Goal: Transaction & Acquisition: Purchase product/service

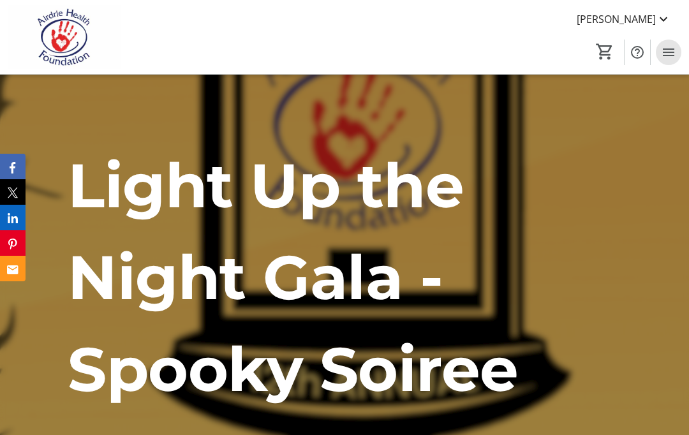
click at [681, 54] on span "Menu" at bounding box center [669, 53] width 26 height 26
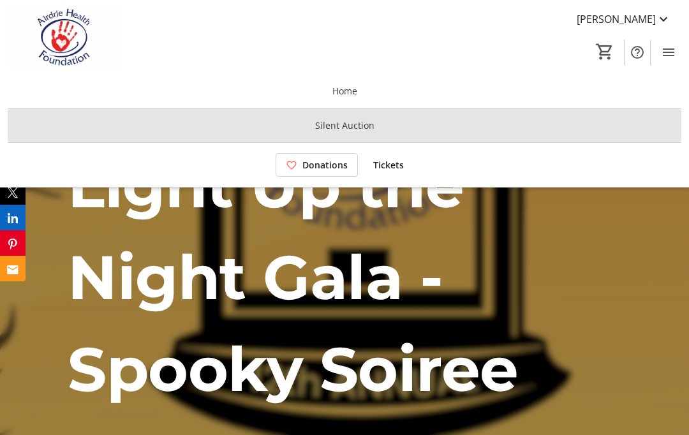
click at [503, 133] on span at bounding box center [345, 125] width 674 height 31
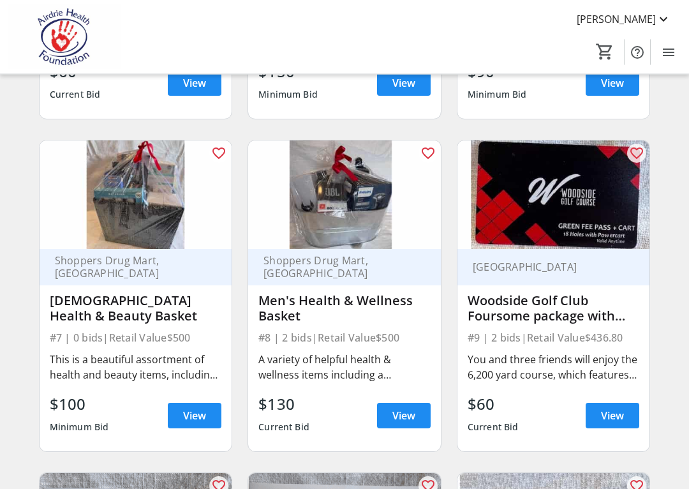
scroll to position [716, 0]
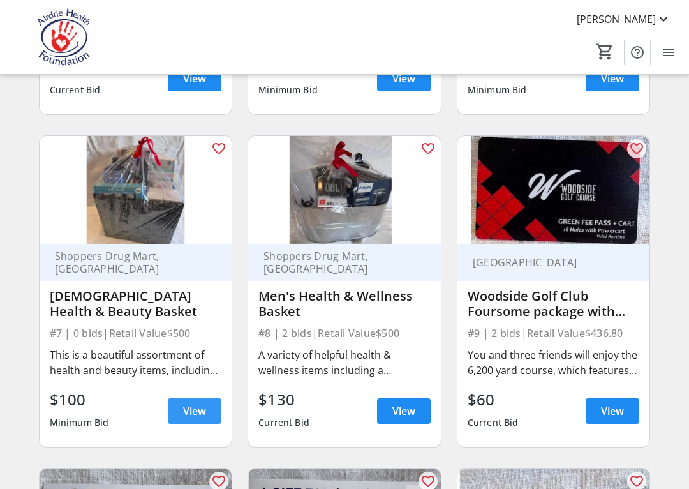
click at [206, 405] on span "View" at bounding box center [194, 410] width 23 height 15
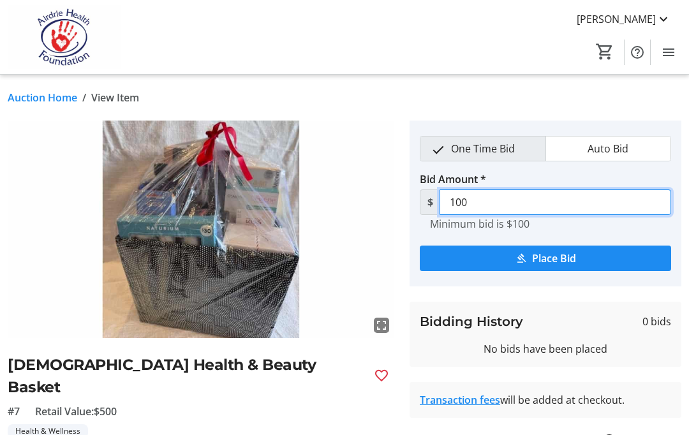
click at [493, 198] on input "100" at bounding box center [556, 203] width 232 height 26
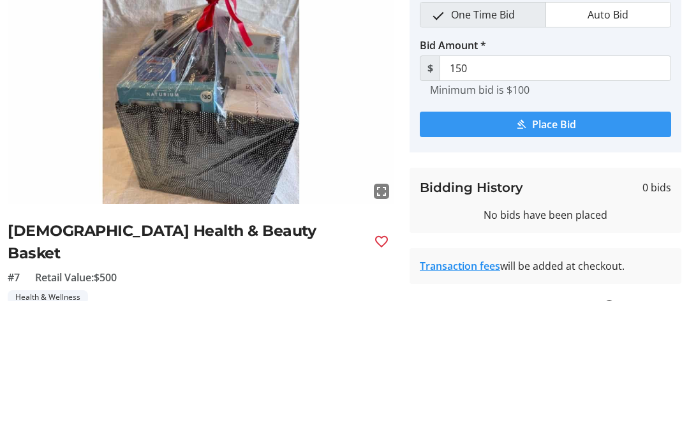
click at [567, 251] on span "Place Bid" at bounding box center [554, 258] width 44 height 15
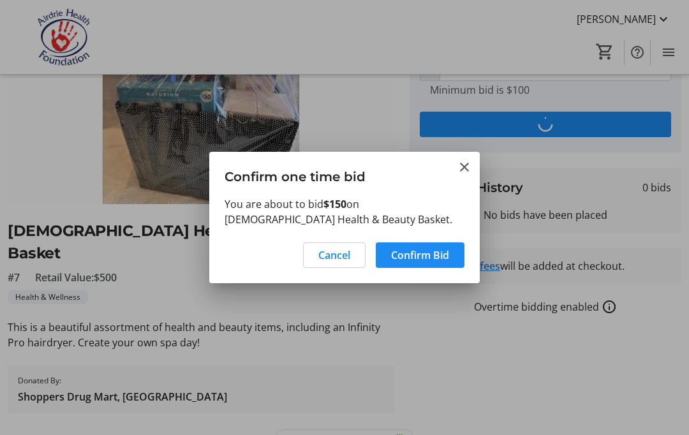
click at [441, 252] on span "Confirm Bid" at bounding box center [420, 255] width 58 height 15
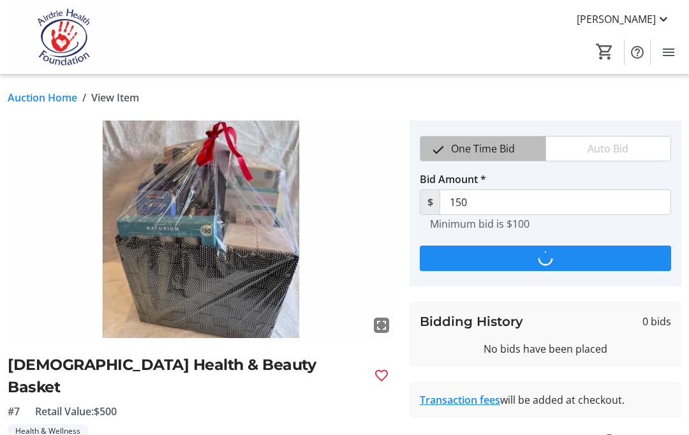
scroll to position [134, 0]
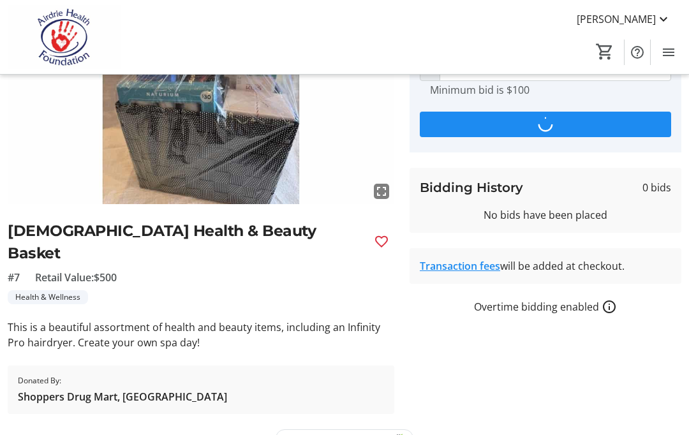
type input "180"
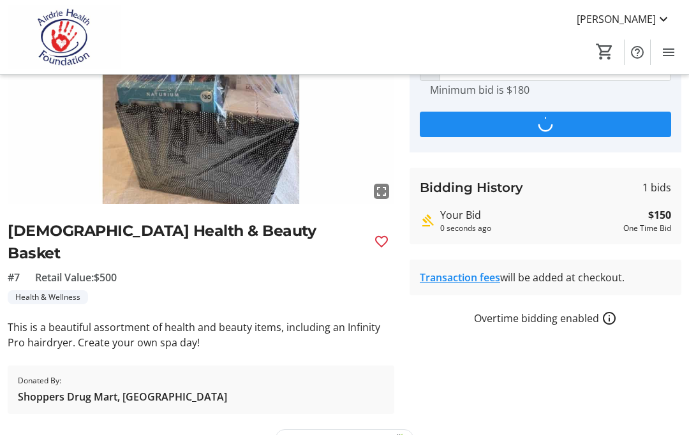
scroll to position [0, 0]
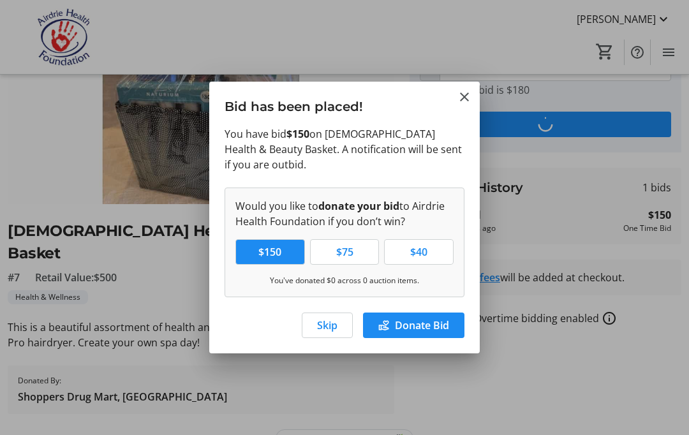
click at [335, 318] on span "Skip" at bounding box center [327, 325] width 20 height 15
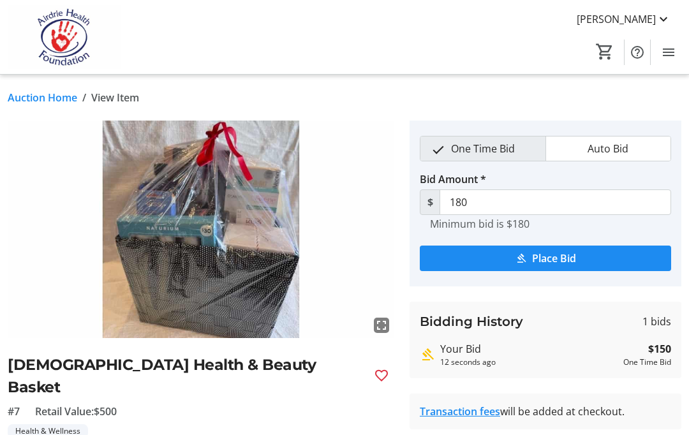
scroll to position [134, 0]
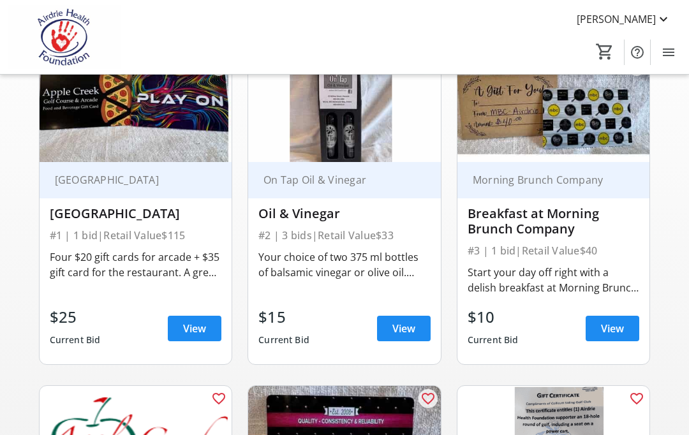
scroll to position [716, 0]
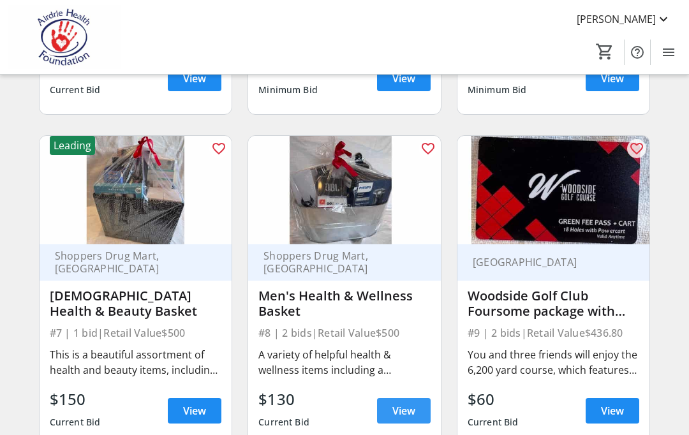
click at [404, 413] on span "View" at bounding box center [404, 410] width 23 height 15
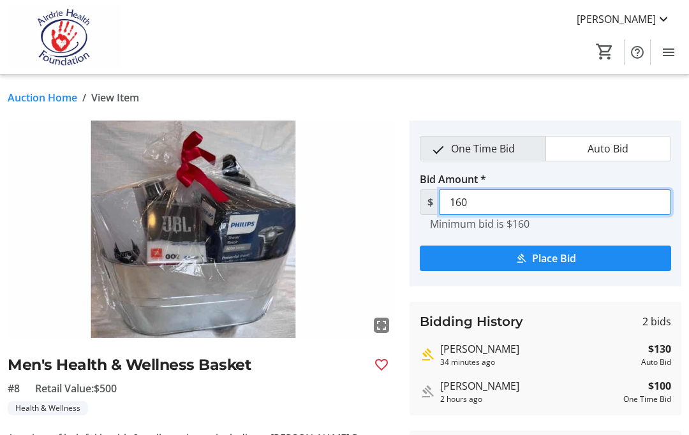
click at [490, 204] on input "160" at bounding box center [556, 203] width 232 height 26
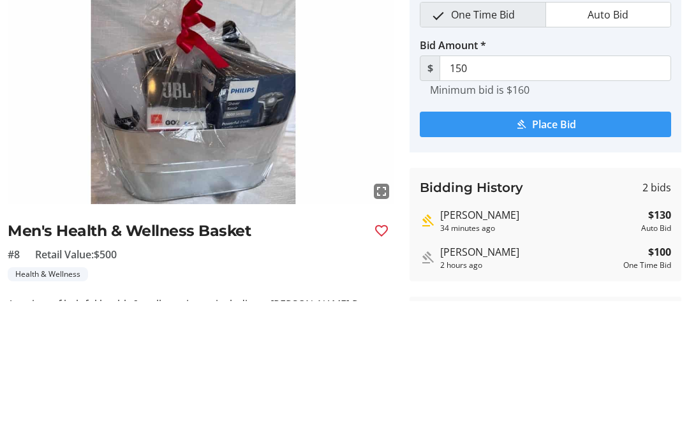
click at [560, 251] on span "Place Bid" at bounding box center [554, 258] width 44 height 15
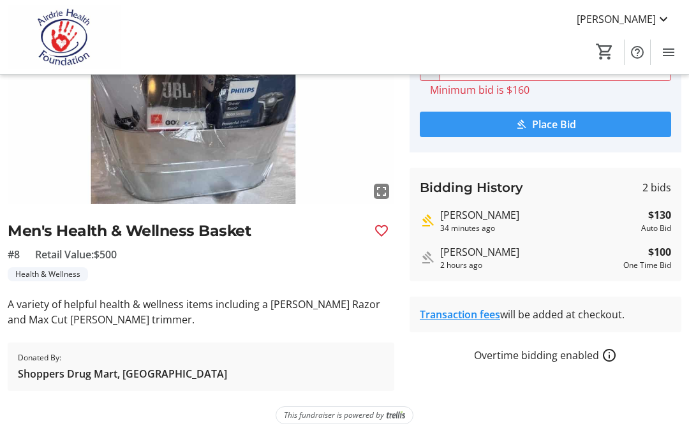
click at [564, 130] on span "Place Bid" at bounding box center [554, 124] width 44 height 15
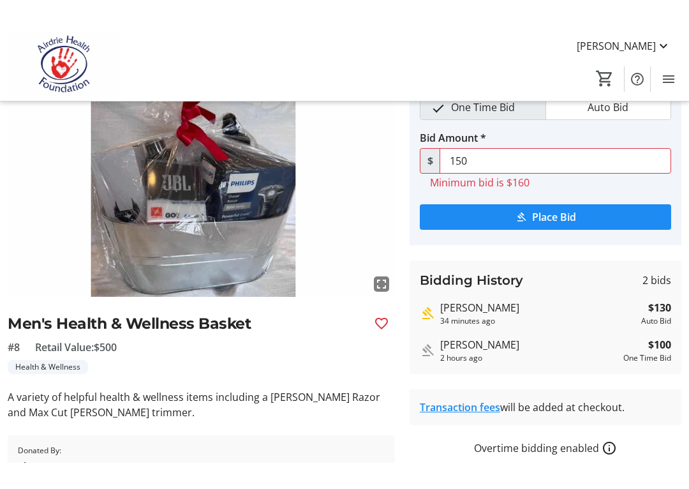
scroll to position [0, 0]
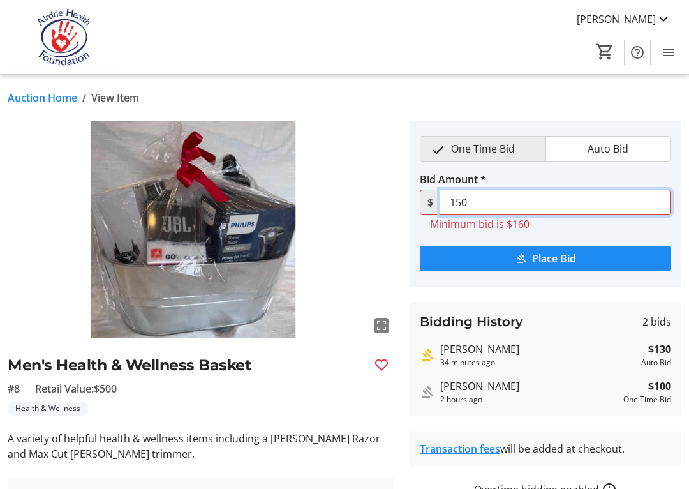
click at [496, 202] on input "150" at bounding box center [556, 203] width 232 height 26
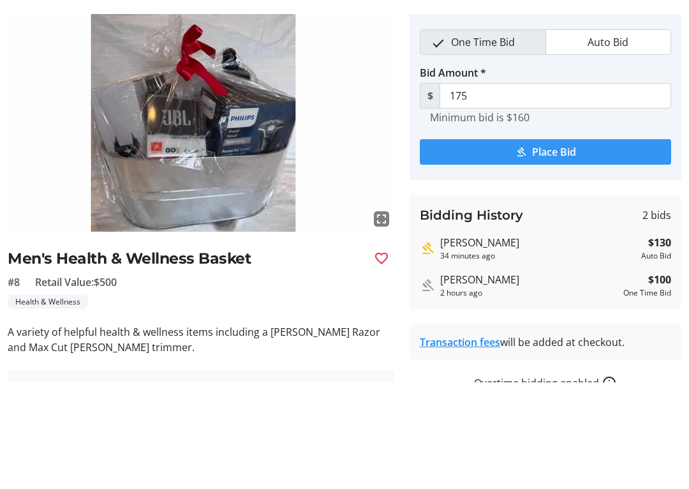
click at [555, 251] on span "Place Bid" at bounding box center [554, 258] width 44 height 15
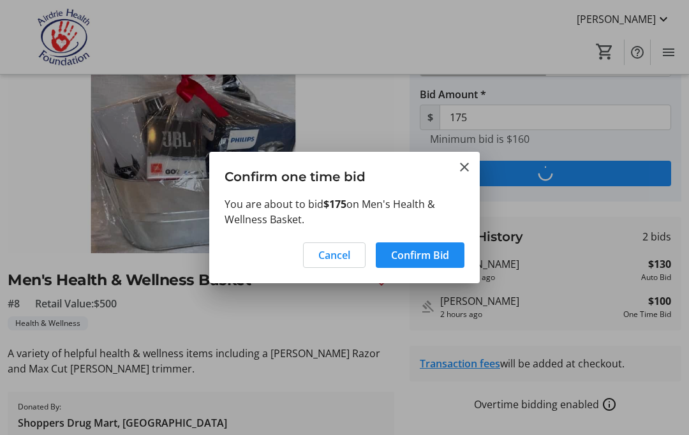
click at [437, 257] on span "Confirm Bid" at bounding box center [420, 255] width 58 height 15
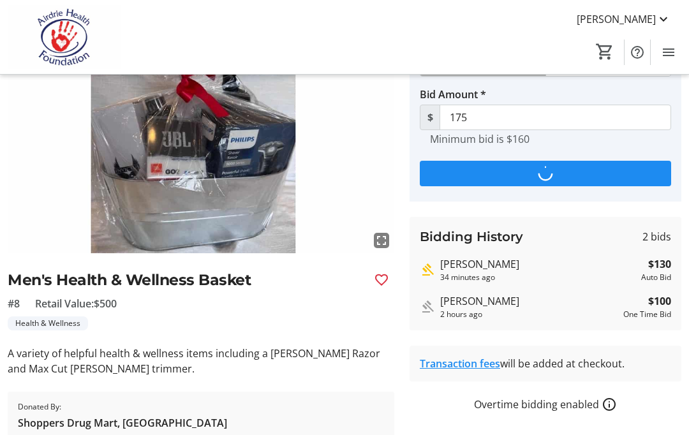
scroll to position [85, 0]
type input "205"
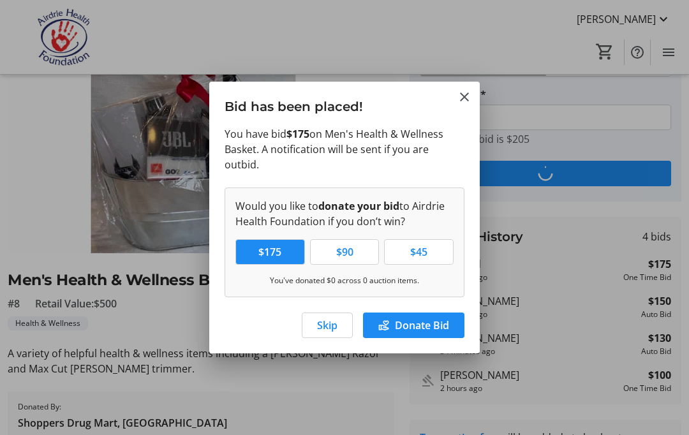
scroll to position [0, 0]
click at [323, 321] on span "Skip" at bounding box center [327, 325] width 20 height 15
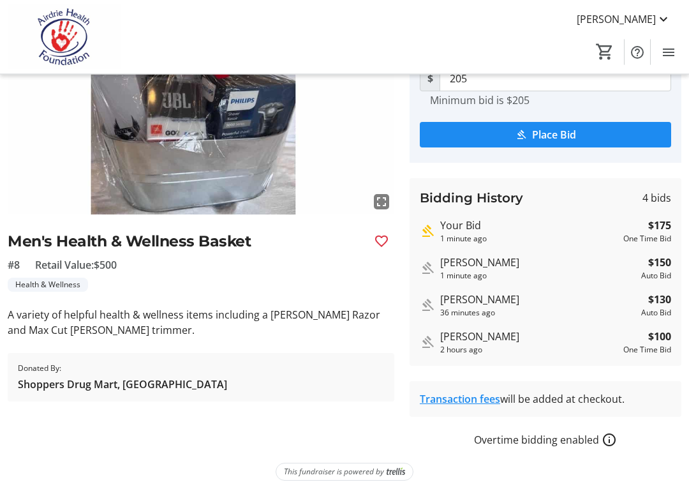
scroll to position [131, 0]
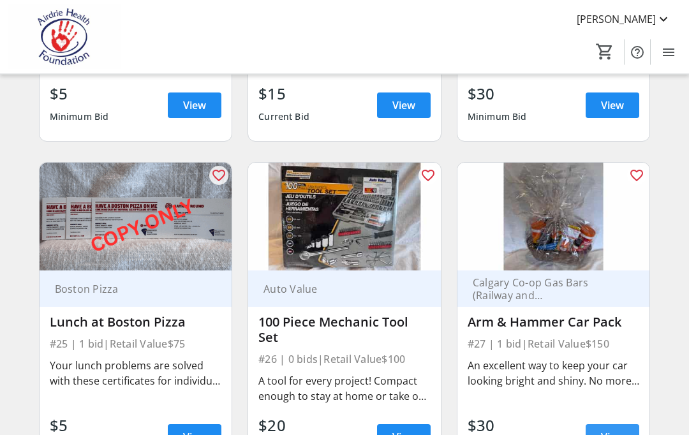
scroll to position [2683, 0]
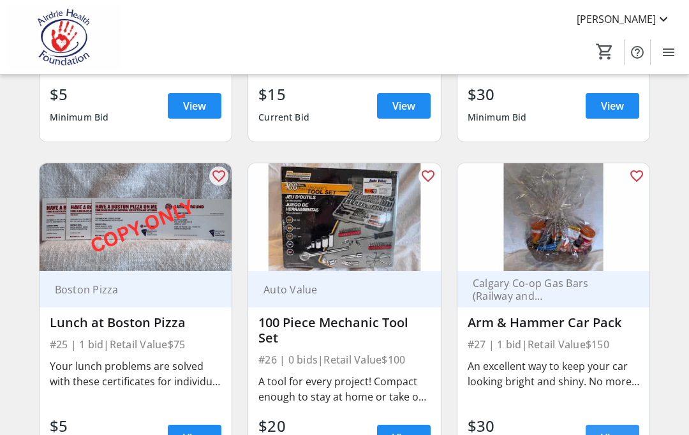
click at [594, 431] on span at bounding box center [613, 438] width 54 height 31
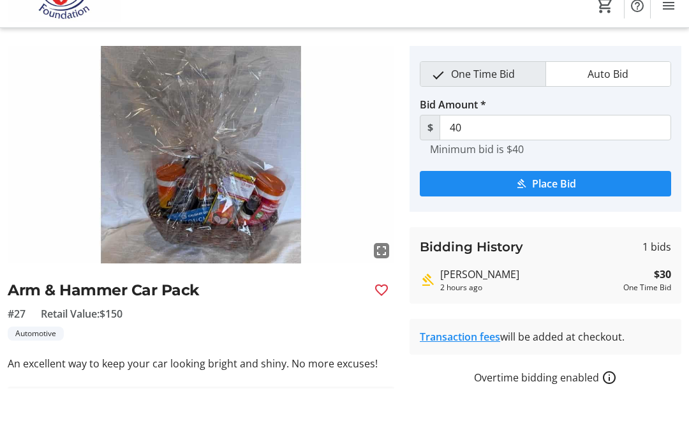
scroll to position [75, 0]
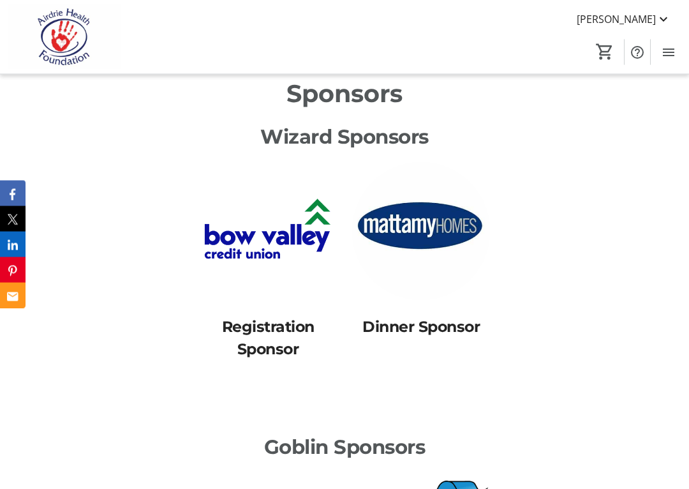
scroll to position [712, 0]
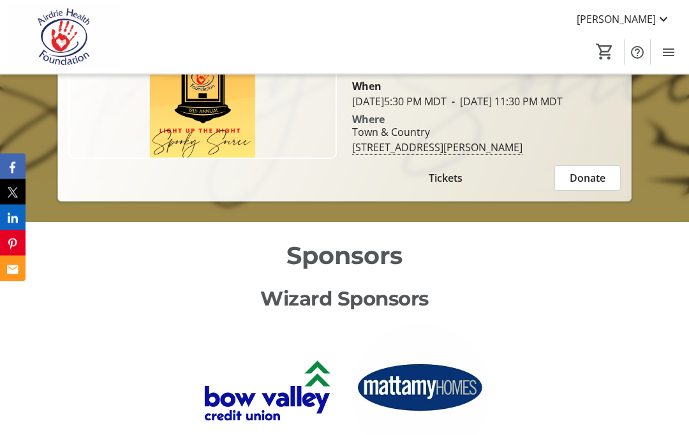
click at [668, 45] on mat-icon "Menu" at bounding box center [668, 52] width 15 height 15
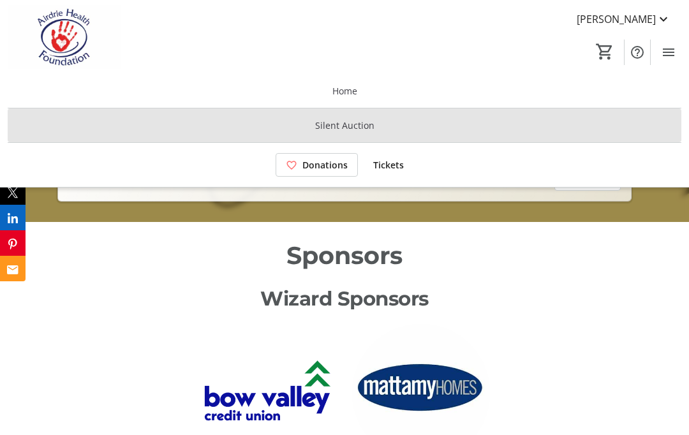
click at [520, 128] on span at bounding box center [345, 125] width 674 height 31
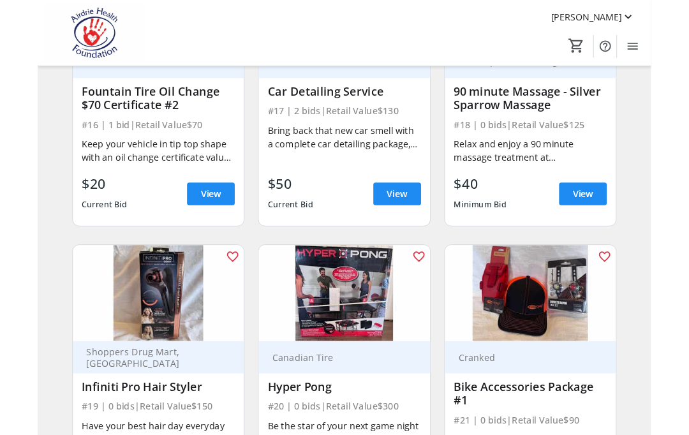
scroll to position [1960, 0]
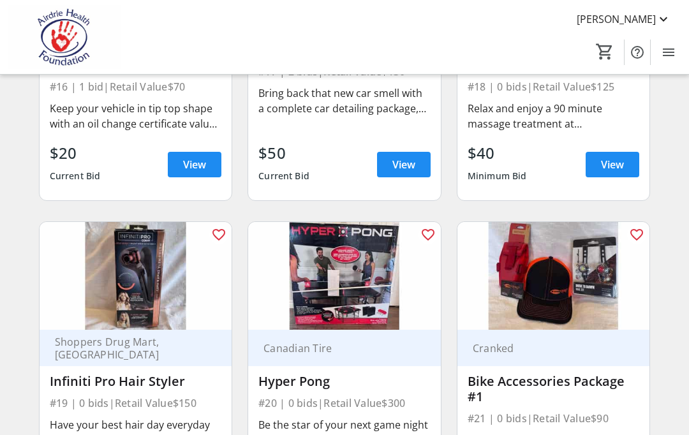
click at [649, 329] on img at bounding box center [554, 276] width 193 height 109
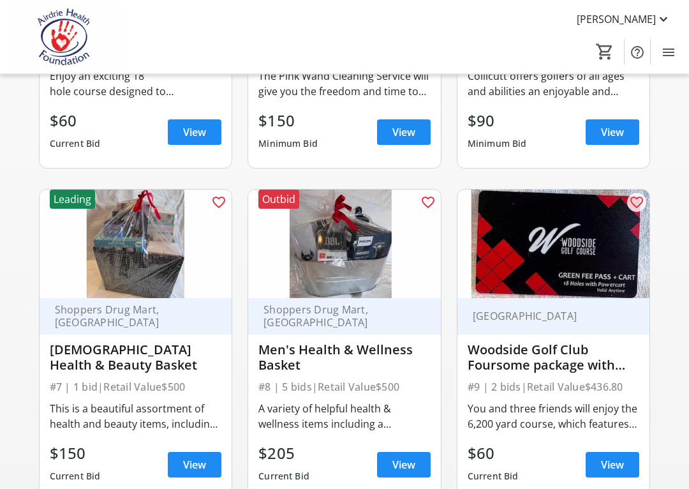
scroll to position [663, 0]
click at [410, 435] on span "View" at bounding box center [404, 464] width 23 height 15
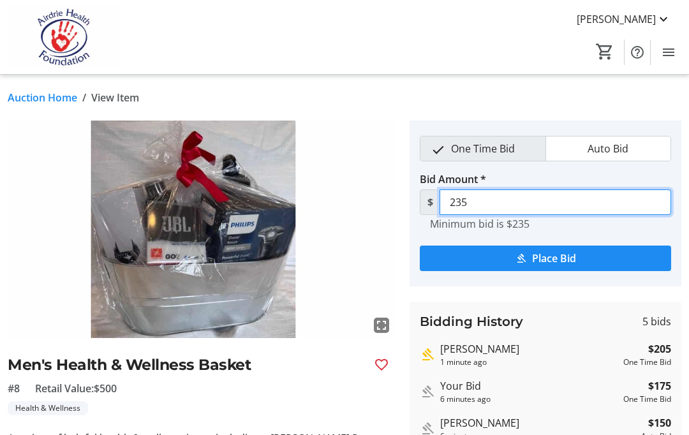
click at [506, 200] on input "235" at bounding box center [556, 203] width 232 height 26
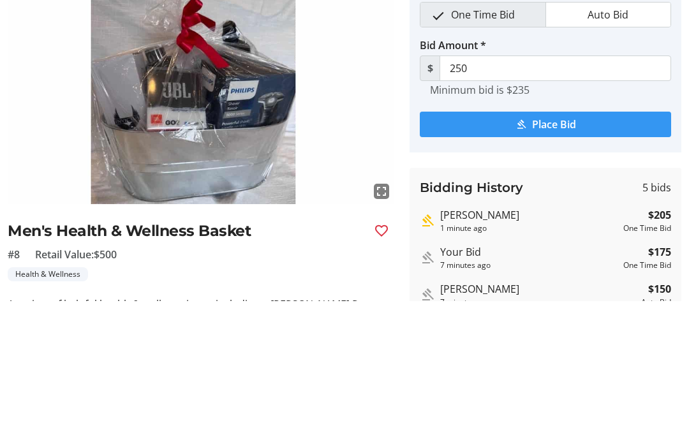
click at [583, 243] on span "submit" at bounding box center [546, 258] width 252 height 31
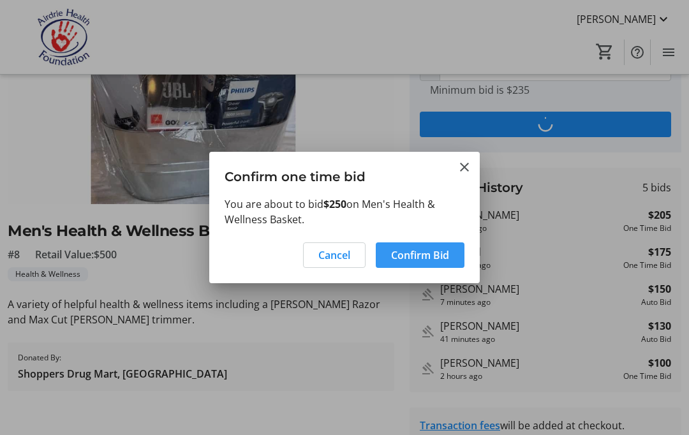
click at [441, 264] on span at bounding box center [420, 255] width 89 height 31
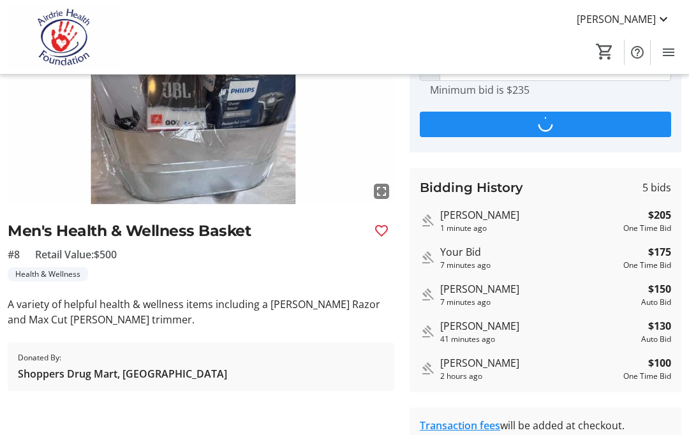
type input "280"
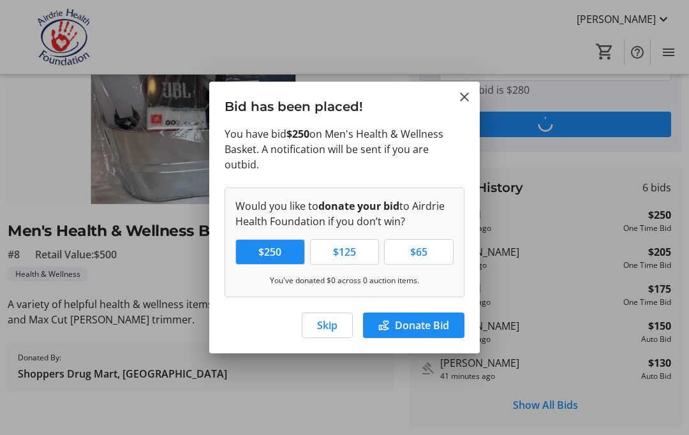
scroll to position [0, 0]
click at [333, 321] on span "Skip" at bounding box center [327, 325] width 20 height 15
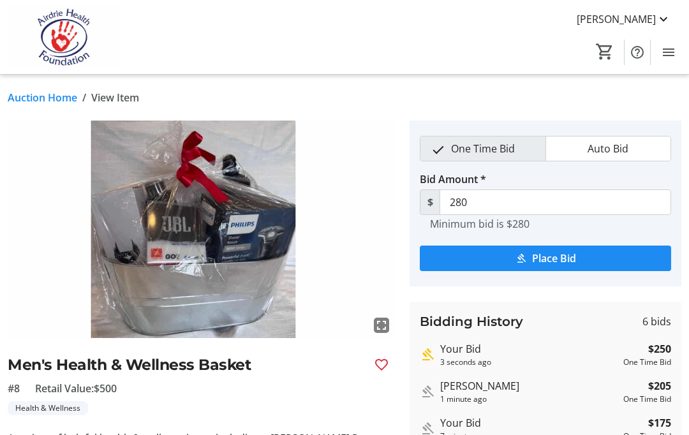
scroll to position [134, 0]
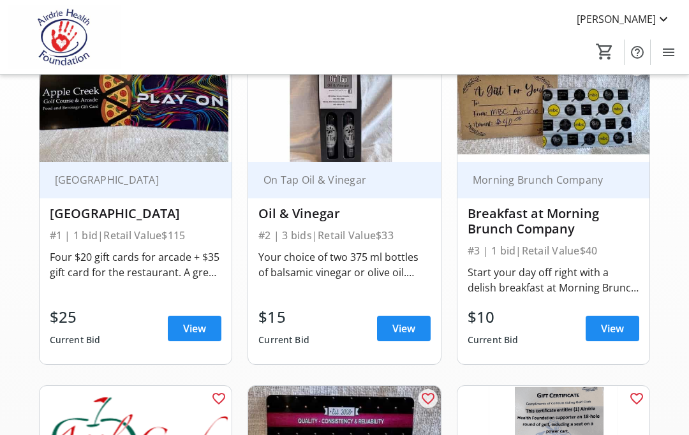
scroll to position [663, 0]
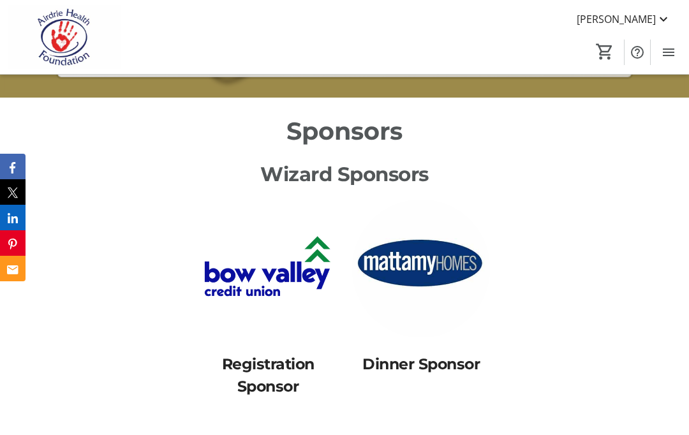
scroll to position [538, 0]
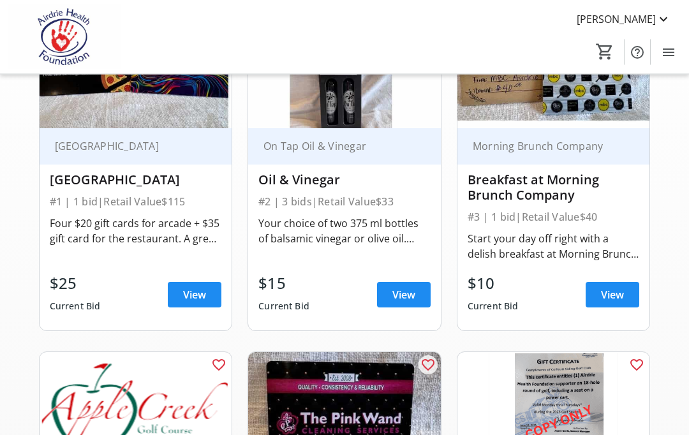
scroll to position [168, 0]
click at [624, 295] on span "View" at bounding box center [612, 294] width 23 height 15
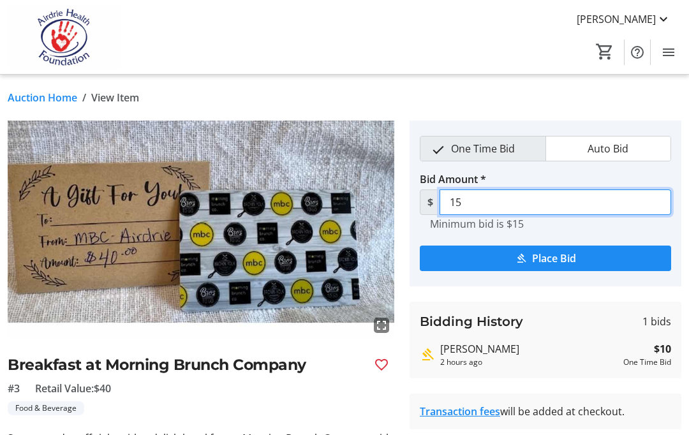
click at [494, 199] on input "15" at bounding box center [556, 203] width 232 height 26
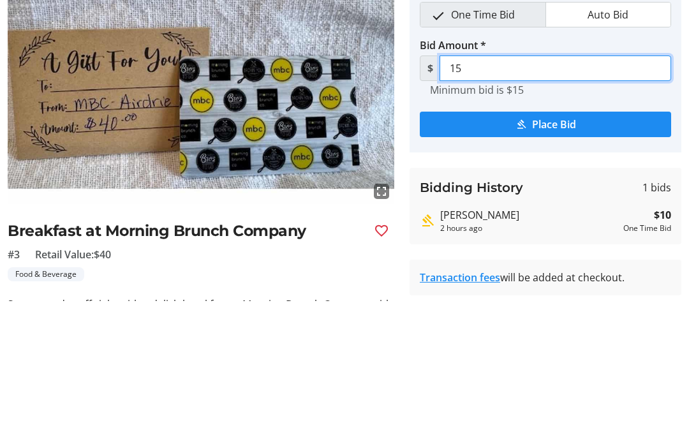
type input "1"
click at [565, 251] on span "Place Bid" at bounding box center [554, 258] width 44 height 15
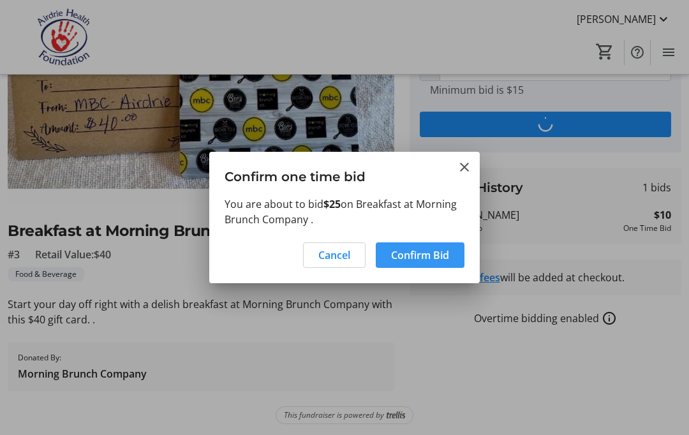
click at [446, 251] on span "Confirm Bid" at bounding box center [420, 255] width 58 height 15
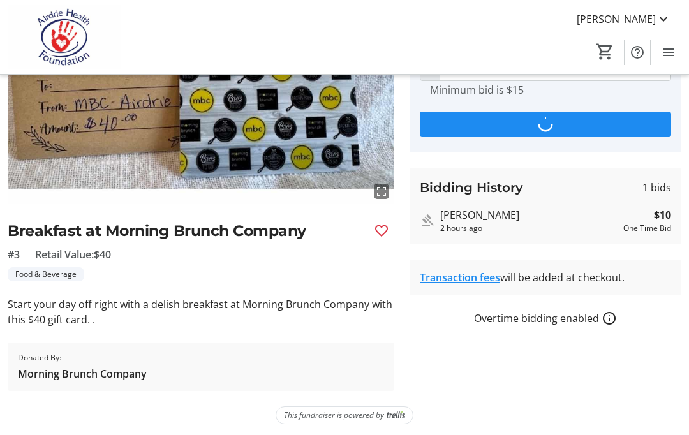
type input "30"
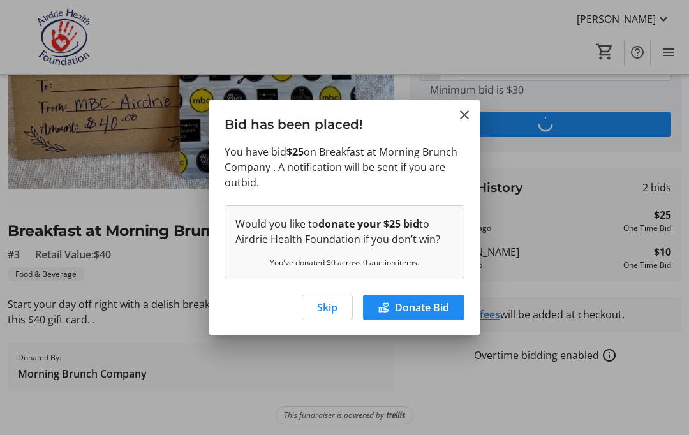
scroll to position [0, 0]
click at [333, 304] on span "Skip" at bounding box center [327, 307] width 20 height 15
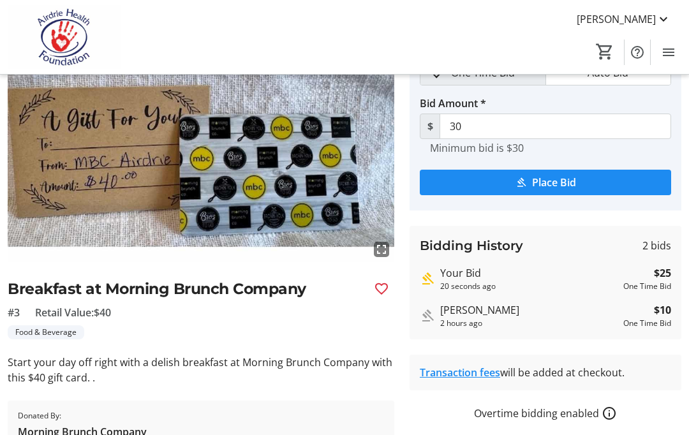
scroll to position [75, 0]
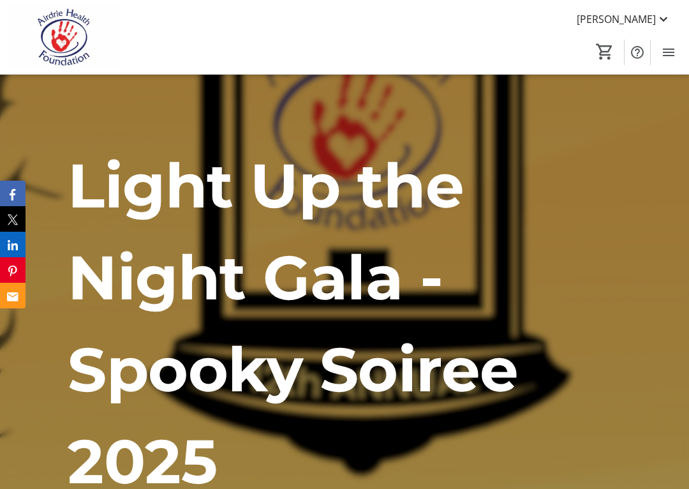
click at [671, 47] on mat-icon "Menu" at bounding box center [668, 52] width 15 height 15
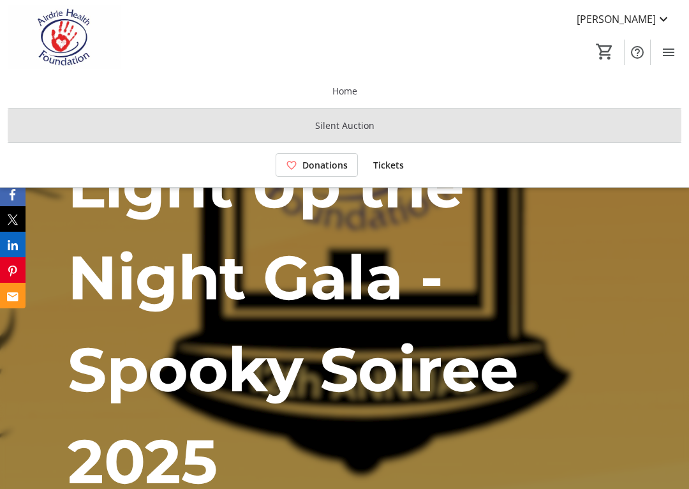
click at [525, 132] on span at bounding box center [345, 125] width 674 height 31
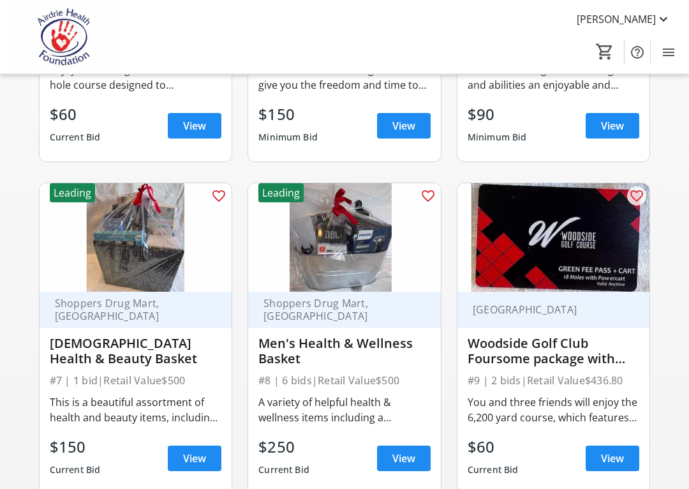
scroll to position [669, 0]
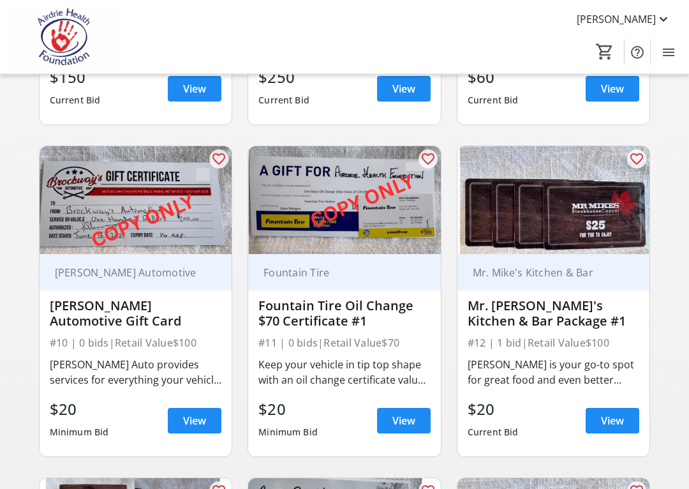
scroll to position [1058, 0]
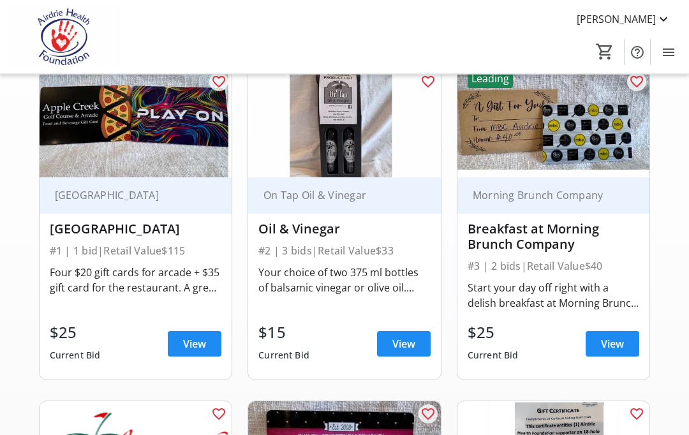
scroll to position [119, 0]
click at [619, 342] on span "View" at bounding box center [612, 343] width 23 height 15
